Goal: Task Accomplishment & Management: Use online tool/utility

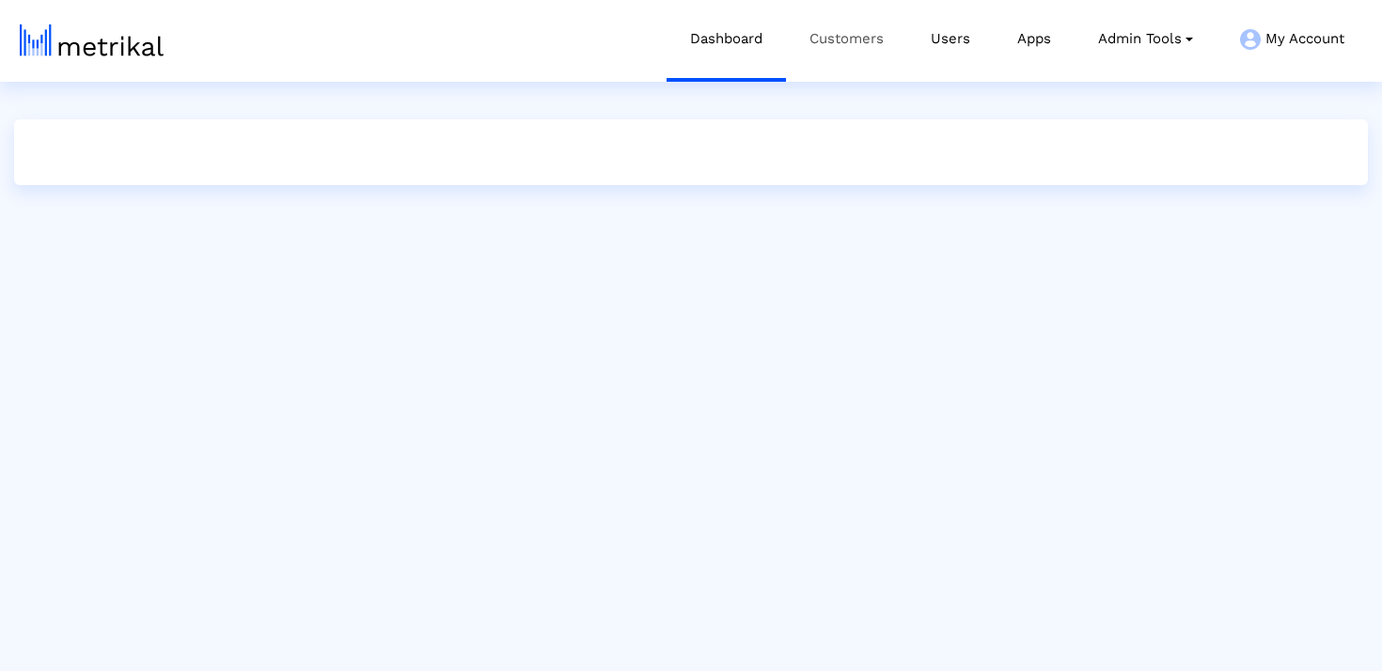
click at [845, 43] on link "Customers" at bounding box center [846, 39] width 121 height 78
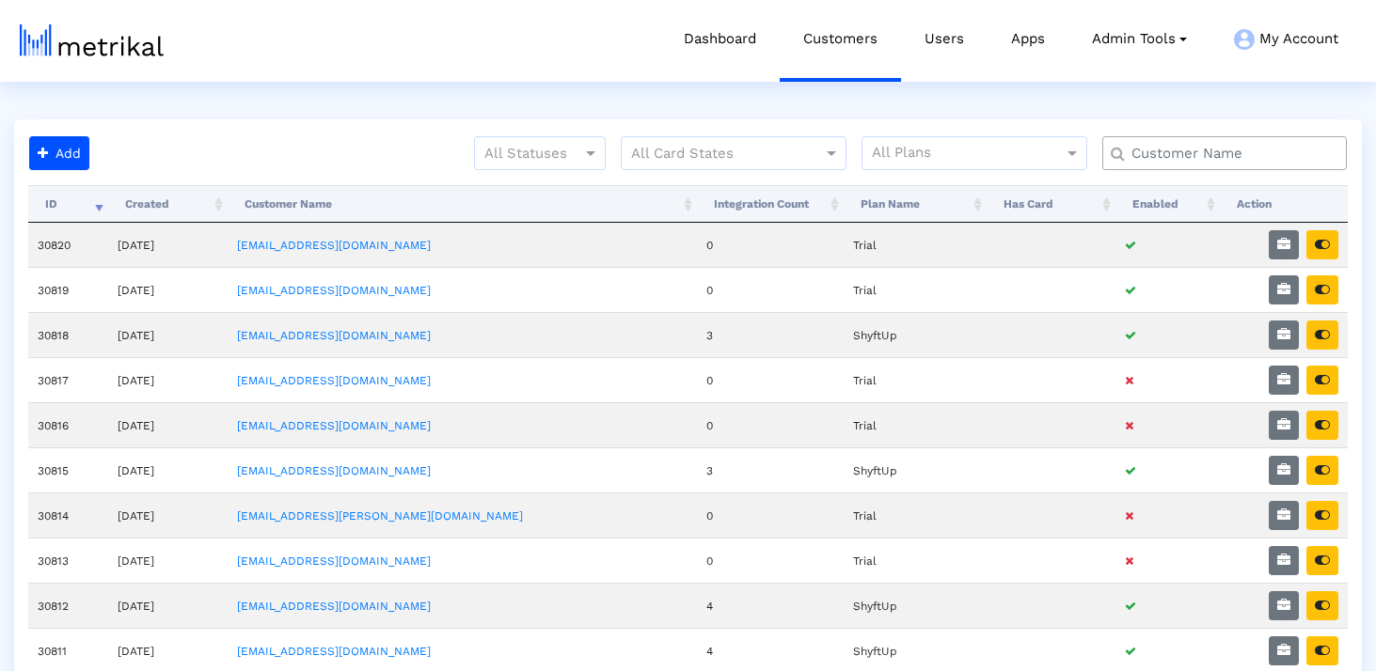
click at [1208, 157] on input "text" at bounding box center [1228, 154] width 221 height 20
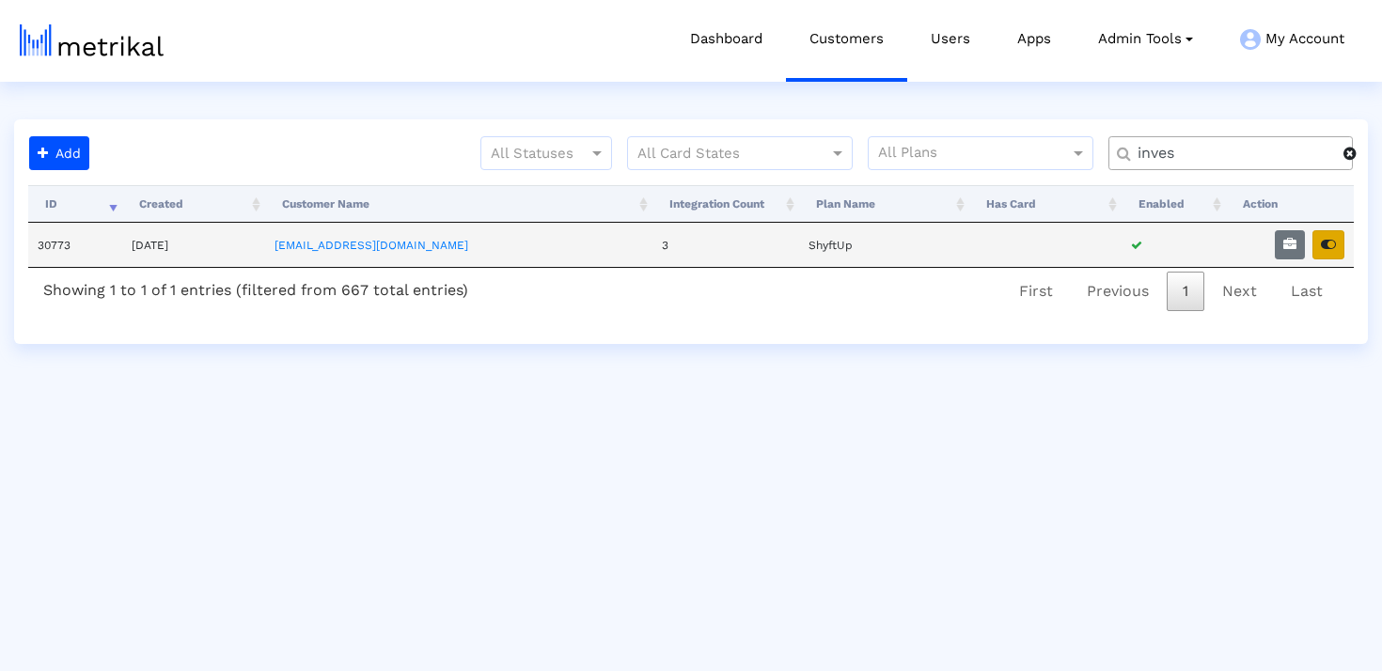
type input "inves"
click at [1330, 244] on icon "button" at bounding box center [1328, 244] width 15 height 13
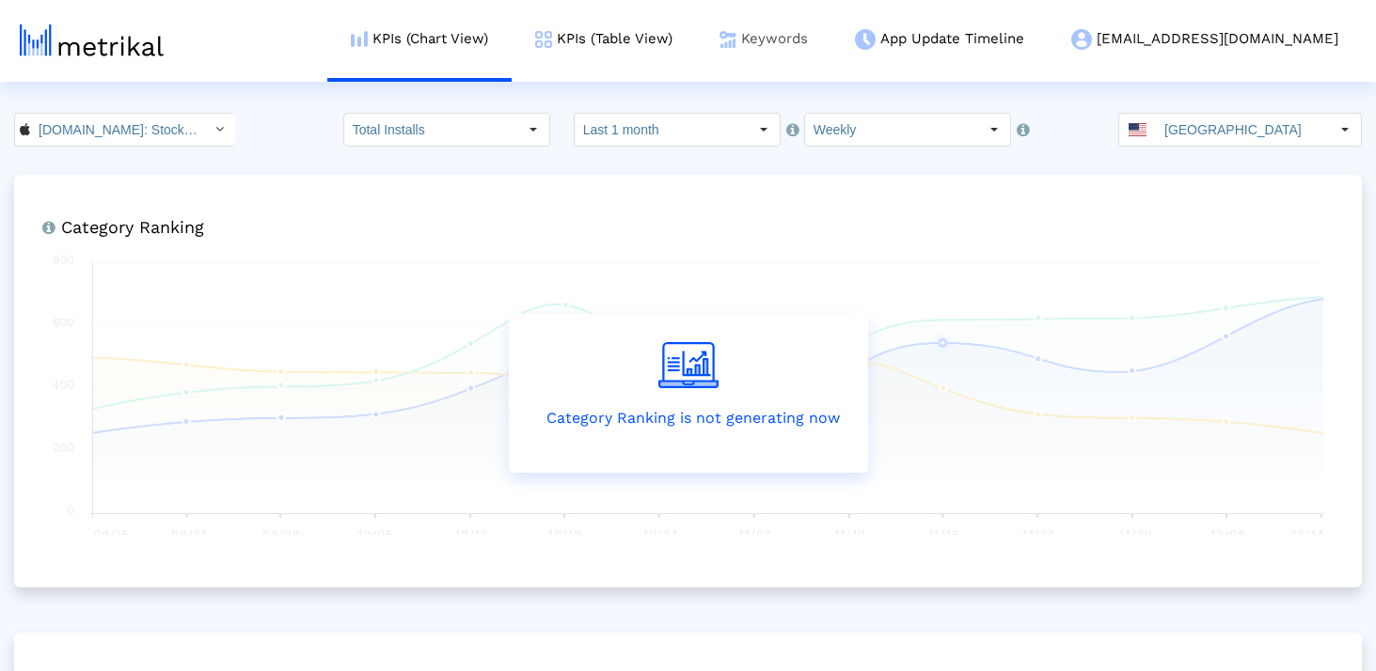
click at [831, 37] on link "Keywords" at bounding box center [763, 39] width 135 height 78
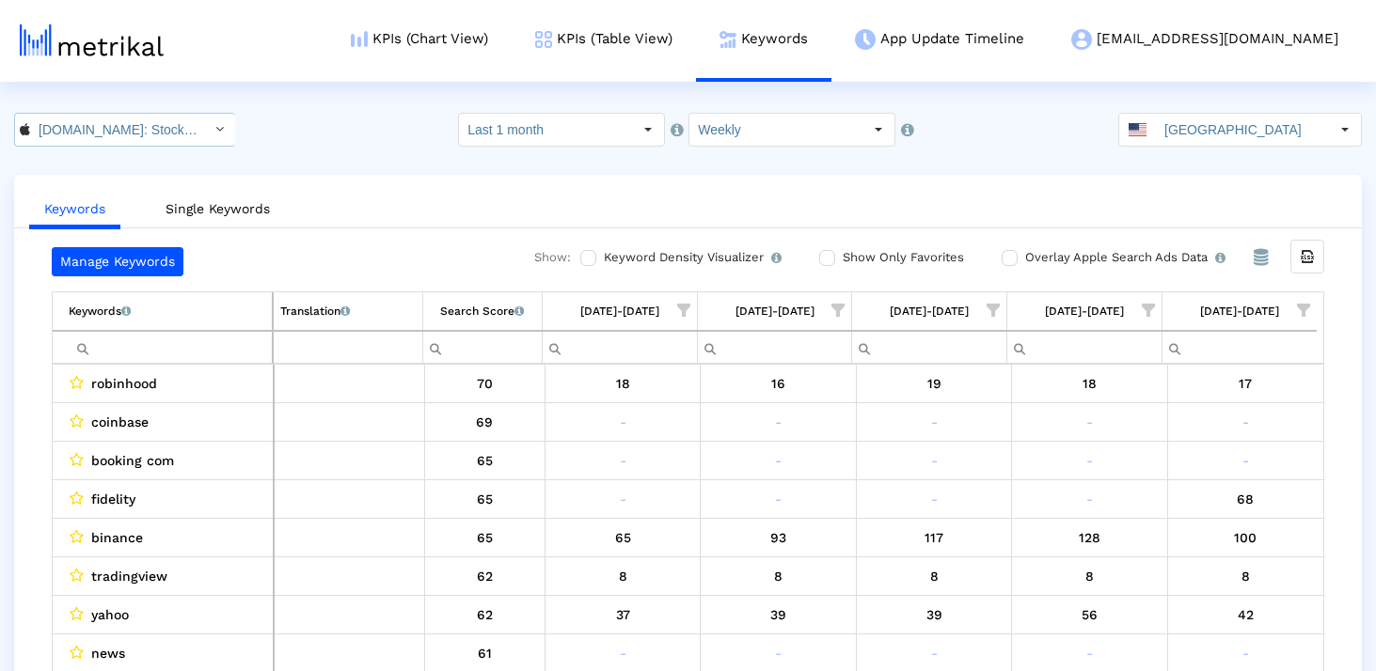
click at [160, 126] on input "Investing.com: Stock Market < 909998122 >" at bounding box center [114, 130] width 169 height 32
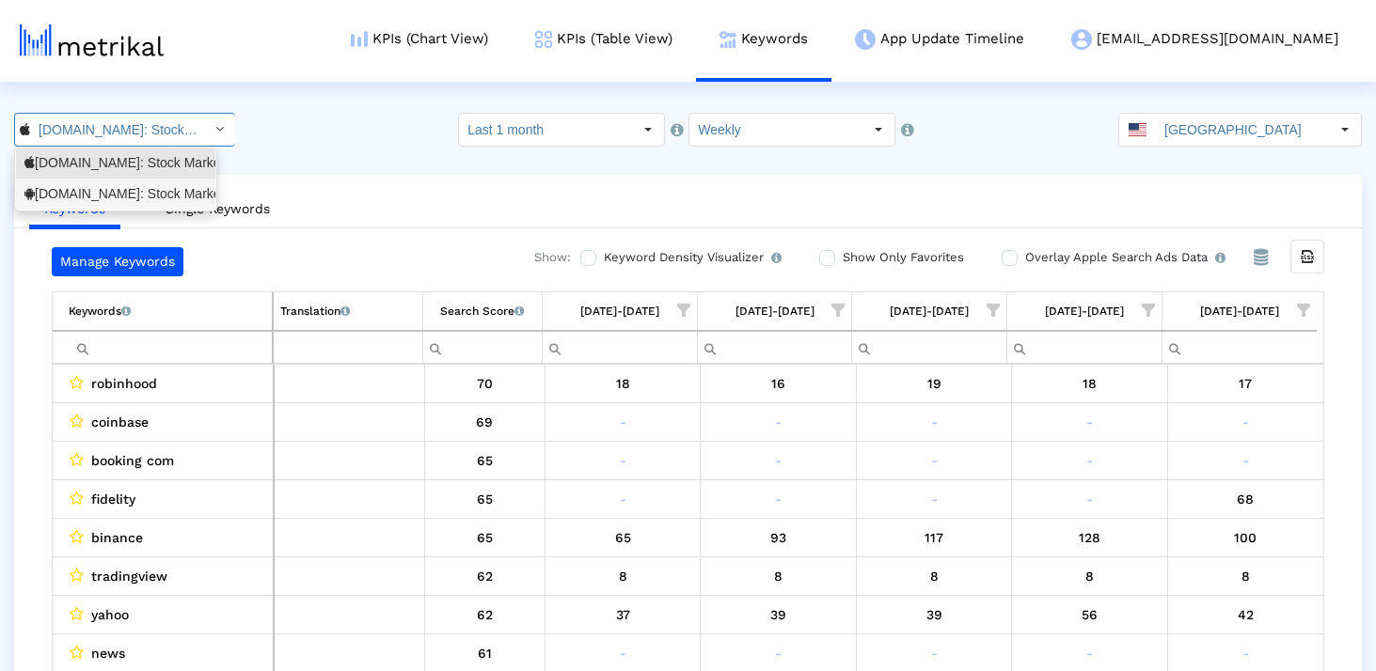
click at [149, 191] on div "Investing.com: Stock Market <com.fusionmedia.investing>" at bounding box center [115, 194] width 182 height 18
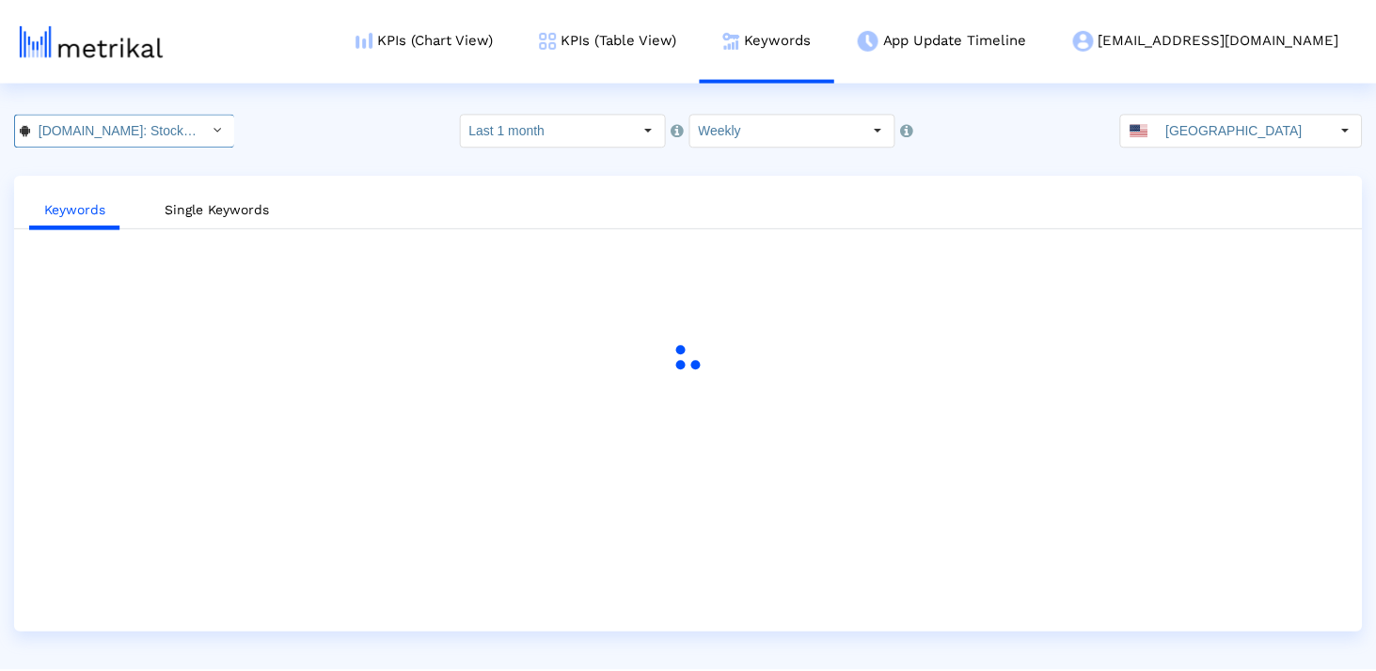
scroll to position [0, 212]
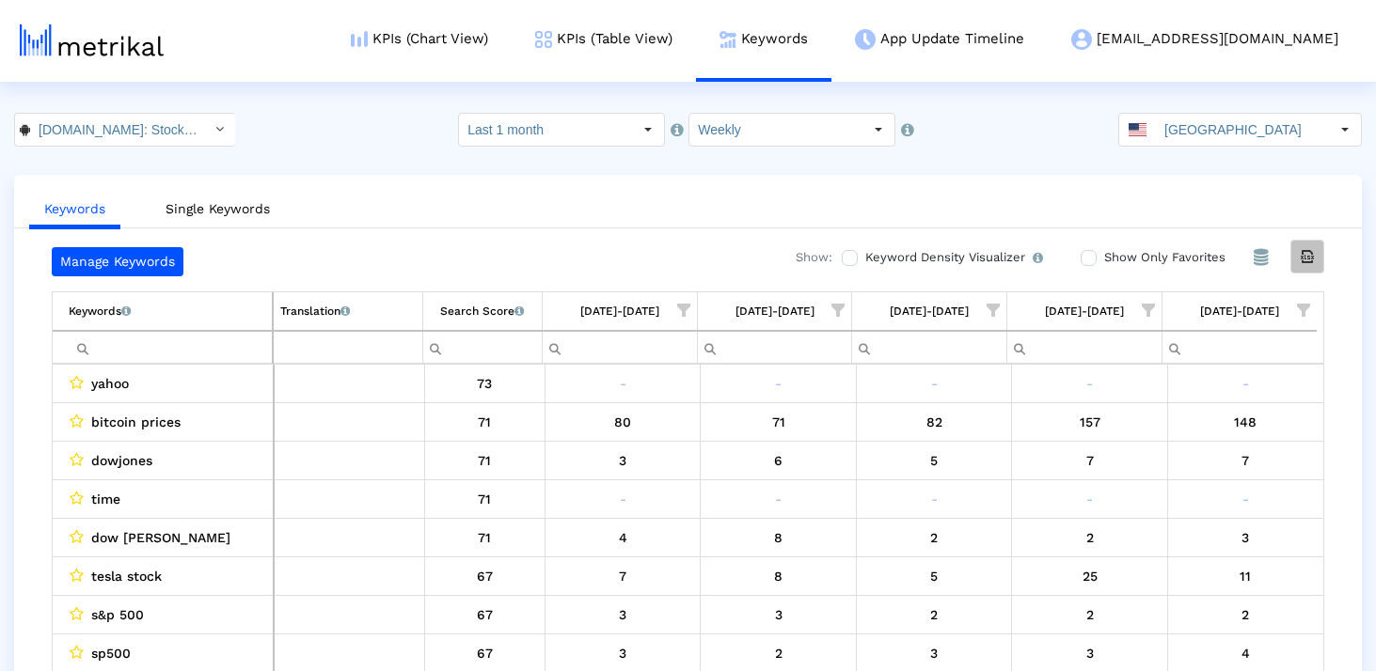
click at [1319, 247] on div "Export all data" at bounding box center [1307, 257] width 32 height 32
